Goal: Task Accomplishment & Management: Manage account settings

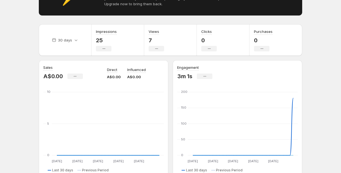
scroll to position [63, 0]
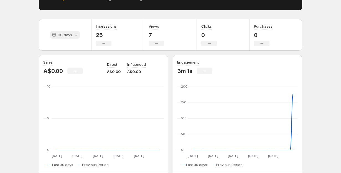
click at [70, 33] on p "30 days" at bounding box center [65, 35] width 14 height 6
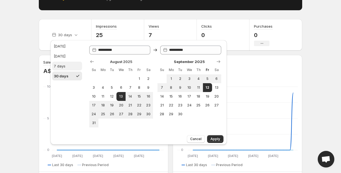
click at [71, 65] on button "7 days" at bounding box center [67, 66] width 30 height 9
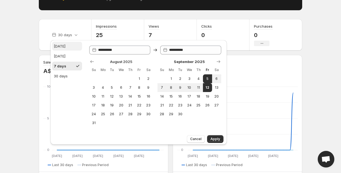
click at [70, 49] on button "Today" at bounding box center [67, 46] width 30 height 9
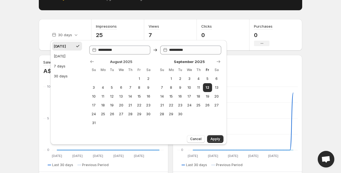
type input "**********"
click at [25, 75] on body "Home Feeds Videos Subscription Settings Overview. This page is ready Overview C…" at bounding box center [170, 23] width 341 height 173
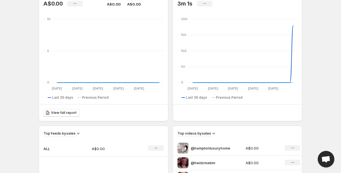
scroll to position [85, 0]
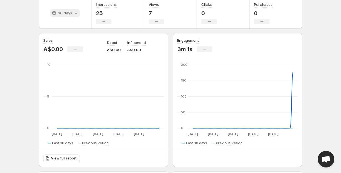
click at [67, 16] on div "30 days" at bounding box center [65, 13] width 30 height 8
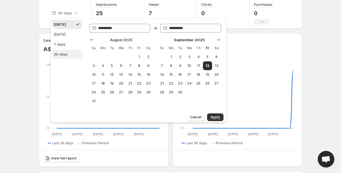
click at [66, 52] on div "30 days" at bounding box center [61, 55] width 14 height 6
type input "**********"
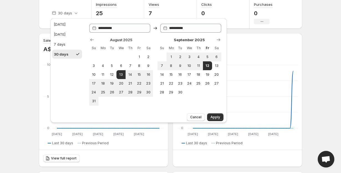
click at [214, 122] on div "Cancel Apply" at bounding box center [138, 117] width 176 height 12
click at [214, 118] on span "Apply" at bounding box center [215, 117] width 10 height 4
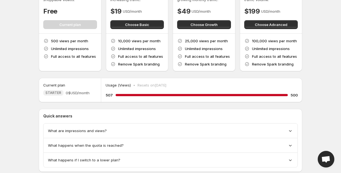
scroll to position [59, 0]
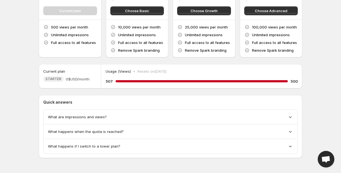
click at [271, 79] on div "507 100 % 500" at bounding box center [202, 82] width 192 height 6
click at [110, 123] on div "What are impressions and views?" at bounding box center [170, 117] width 254 height 15
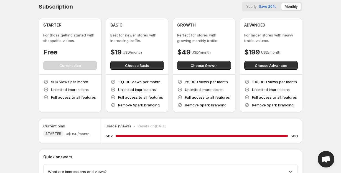
scroll to position [0, 0]
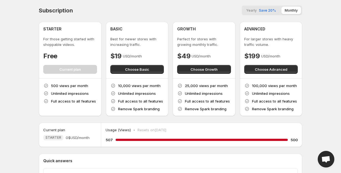
click at [264, 10] on span "Save 20%" at bounding box center [267, 10] width 17 height 4
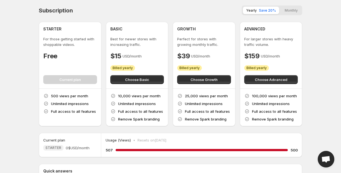
click at [289, 9] on button "Monthly" at bounding box center [291, 10] width 20 height 7
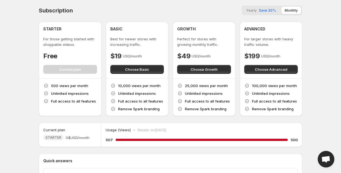
click at [323, 160] on span "Open chat" at bounding box center [325, 160] width 9 height 8
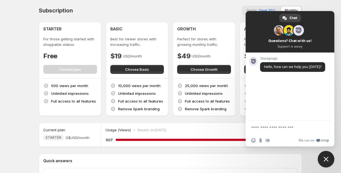
click at [287, 126] on textarea "Compose your message..." at bounding box center [283, 127] width 65 height 5
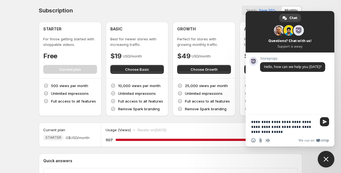
click at [315, 121] on textarea "**********" at bounding box center [283, 127] width 65 height 15
click at [272, 127] on textarea "**********" at bounding box center [283, 127] width 65 height 15
type textarea "**********"
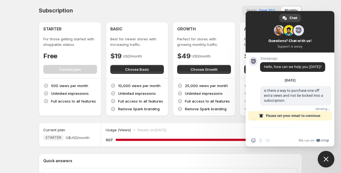
scroll to position [43, 0]
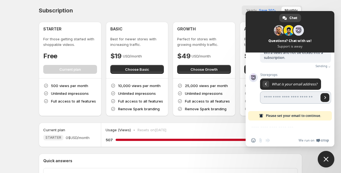
click at [283, 101] on input "Enter your email address..." at bounding box center [289, 98] width 59 height 12
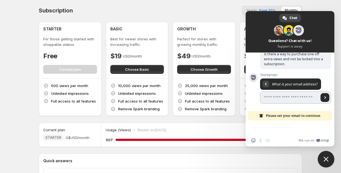
click at [284, 99] on input "Enter your email address..." at bounding box center [289, 98] width 59 height 12
type input "**********"
click at [324, 100] on span "Send" at bounding box center [324, 97] width 9 height 9
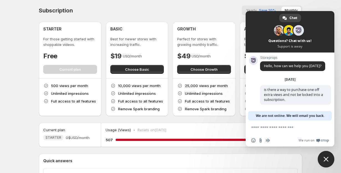
drag, startPoint x: 328, startPoint y: 158, endPoint x: 293, endPoint y: 136, distance: 41.2
click at [289, 130] on textarea "Compose your message..." at bounding box center [283, 127] width 65 height 5
type textarea "**********"
drag, startPoint x: 298, startPoint y: 130, endPoint x: 224, endPoint y: 125, distance: 73.6
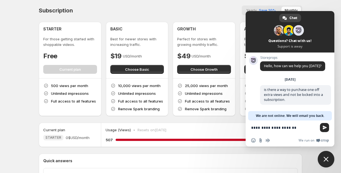
click at [226, 127] on body "Home Feeds Videos Subscription Settings Subscription Yearly Save 20% Monthly ST…" at bounding box center [170, 86] width 341 height 173
click at [265, 125] on textarea "**********" at bounding box center [283, 127] width 65 height 5
click at [148, 6] on div "Subscription Yearly Save 20% Monthly" at bounding box center [170, 11] width 263 height 10
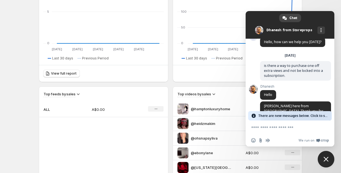
scroll to position [51, 0]
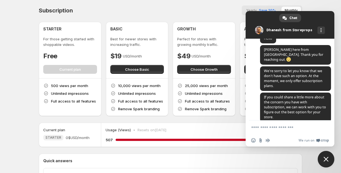
scroll to position [13, 0]
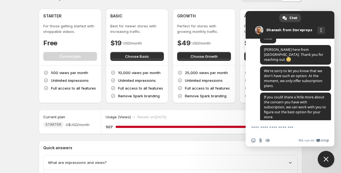
click at [282, 127] on textarea "Compose your message..." at bounding box center [283, 127] width 65 height 5
click at [276, 132] on form at bounding box center [283, 128] width 65 height 15
click at [270, 129] on textarea "Compose your message..." at bounding box center [283, 127] width 65 height 5
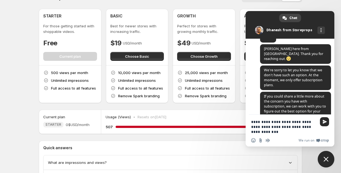
scroll to position [73, 0]
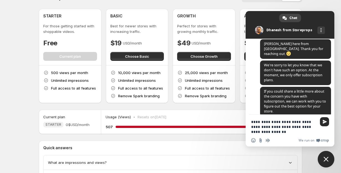
type textarea "**********"
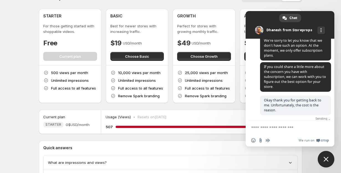
scroll to position [92, 0]
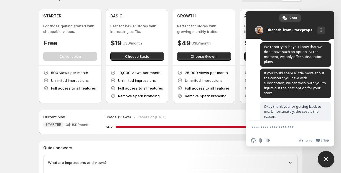
click at [327, 161] on span "Close chat" at bounding box center [325, 159] width 5 height 5
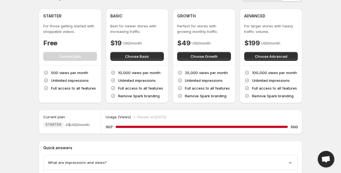
click at [321, 157] on span "Open chat" at bounding box center [325, 159] width 17 height 17
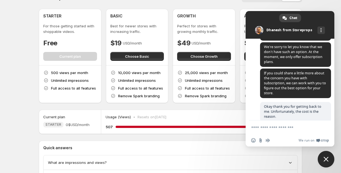
click at [327, 154] on span "Close chat" at bounding box center [325, 159] width 17 height 17
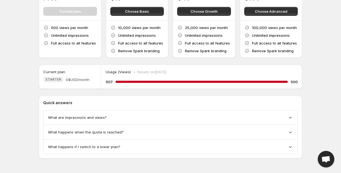
scroll to position [60, 0]
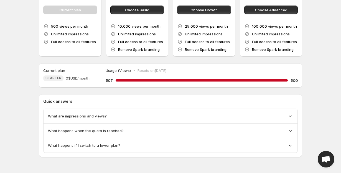
click at [74, 130] on span "What happens when the quota is reached?" at bounding box center [86, 131] width 76 height 6
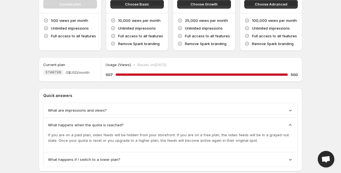
scroll to position [73, 0]
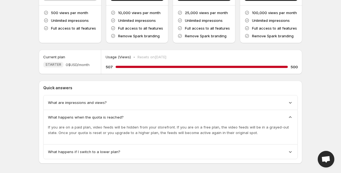
click at [82, 152] on span "What happens if I switch to a lower plan?" at bounding box center [84, 152] width 72 height 6
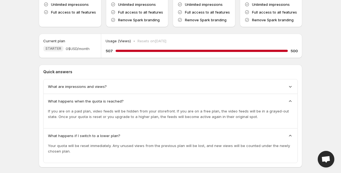
scroll to position [95, 0]
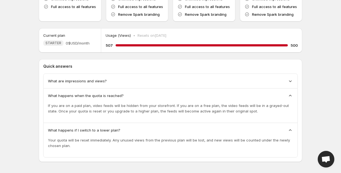
click at [95, 78] on div "What are impressions and views?" at bounding box center [170, 81] width 254 height 15
click at [104, 83] on span "What are impressions and views?" at bounding box center [77, 81] width 59 height 6
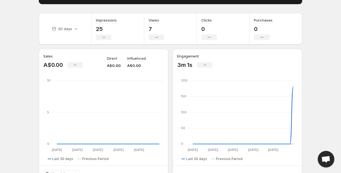
scroll to position [82, 0]
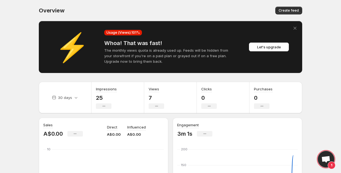
scroll to position [92, 0]
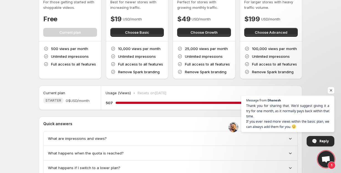
scroll to position [38, 0]
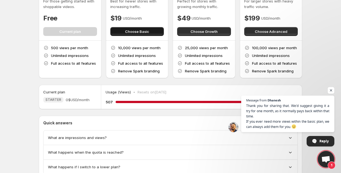
click at [133, 34] on button "Choose Basic" at bounding box center [137, 31] width 54 height 9
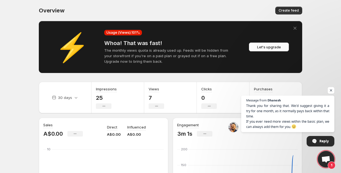
scroll to position [92, 0]
